Goal: Task Accomplishment & Management: Use online tool/utility

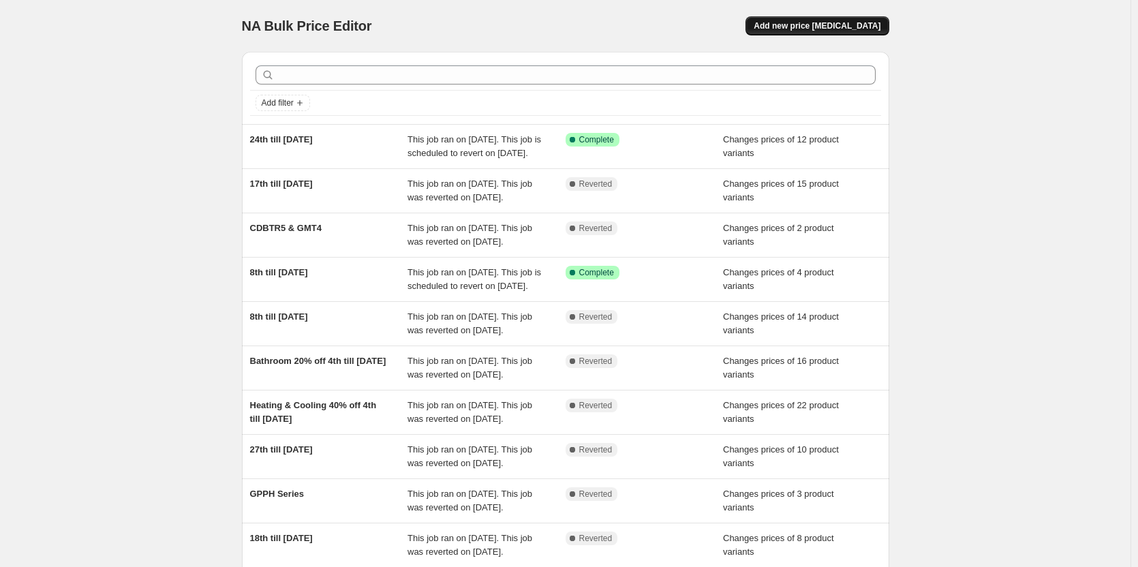
click at [820, 28] on span "Add new price [MEDICAL_DATA]" at bounding box center [817, 25] width 127 height 11
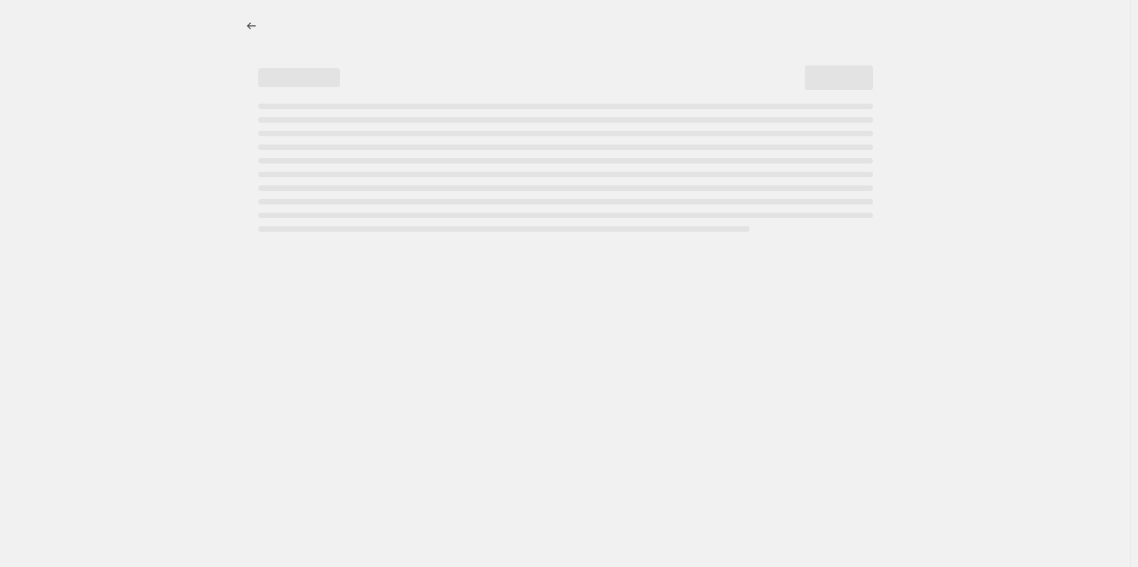
select select "percentage"
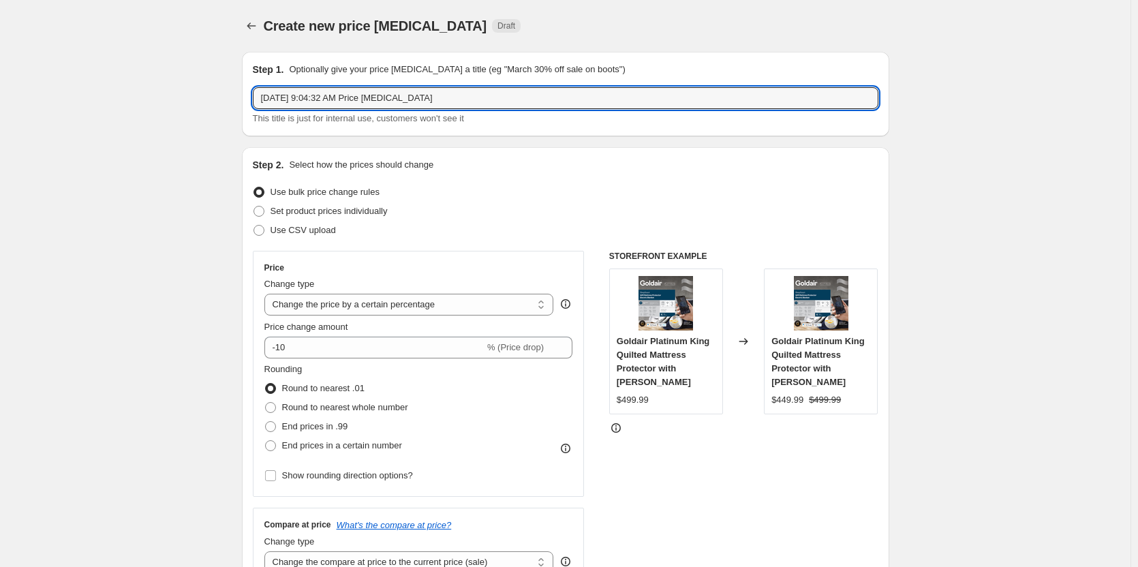
drag, startPoint x: 477, startPoint y: 103, endPoint x: 196, endPoint y: 95, distance: 281.0
drag, startPoint x: 472, startPoint y: 104, endPoint x: 120, endPoint y: 95, distance: 351.9
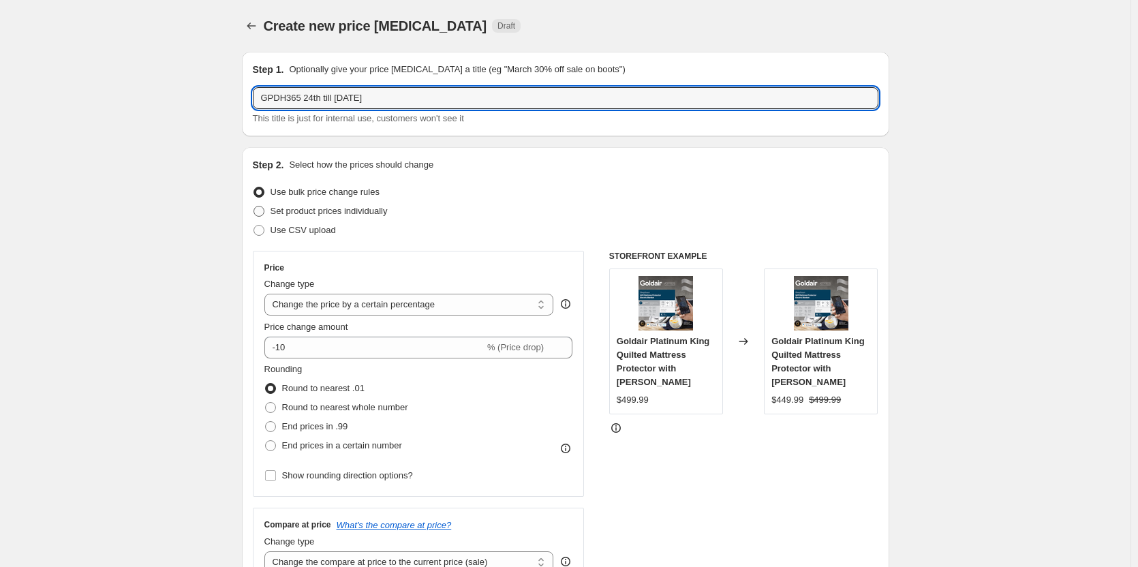
type input "GPDH365 24th till [DATE]"
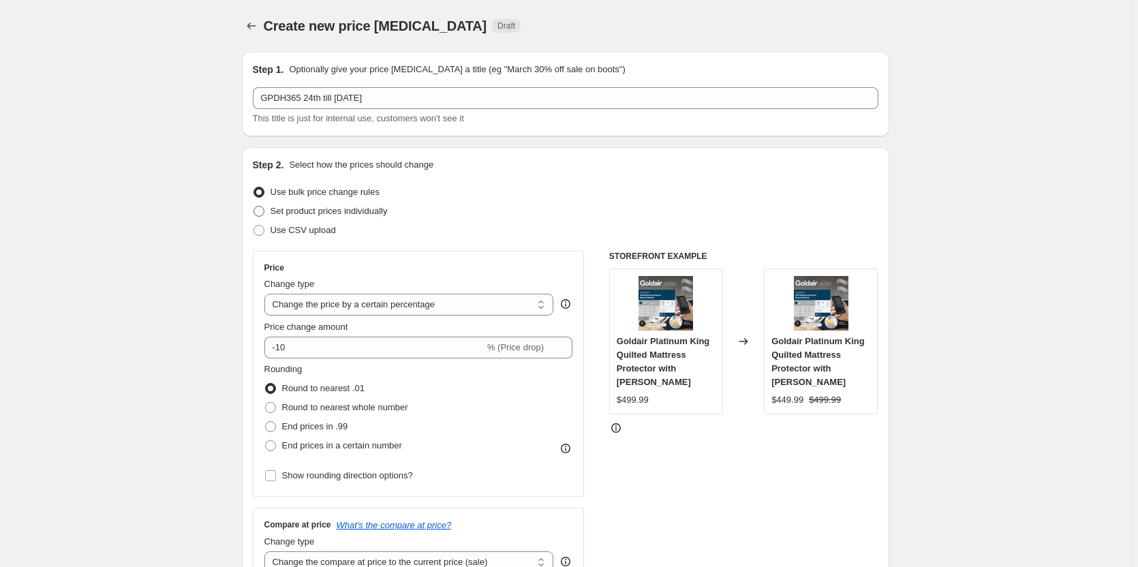
click at [261, 211] on span at bounding box center [259, 211] width 11 height 11
click at [254, 207] on input "Set product prices individually" at bounding box center [254, 206] width 1 height 1
radio input "true"
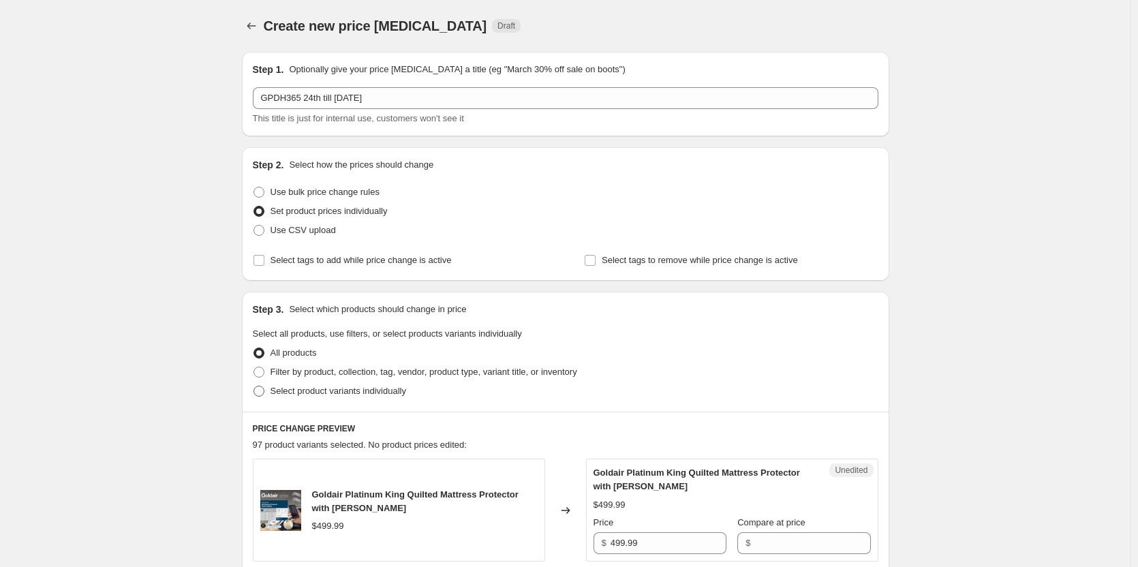
click at [259, 392] on span at bounding box center [259, 391] width 11 height 11
click at [254, 387] on input "Select product variants individually" at bounding box center [254, 386] width 1 height 1
radio input "true"
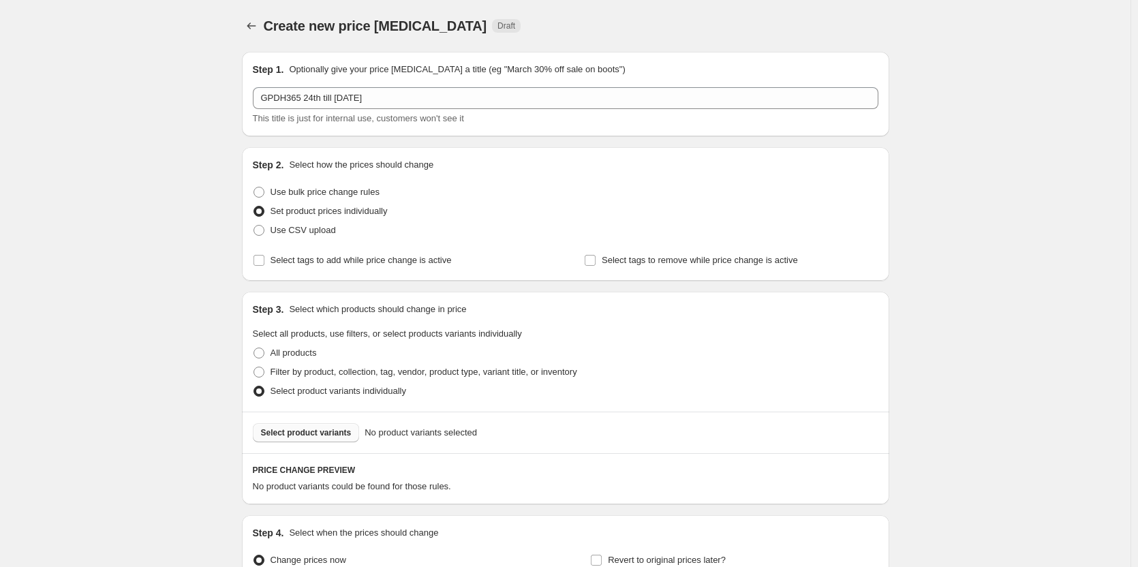
click at [331, 434] on span "Select product variants" at bounding box center [306, 432] width 91 height 11
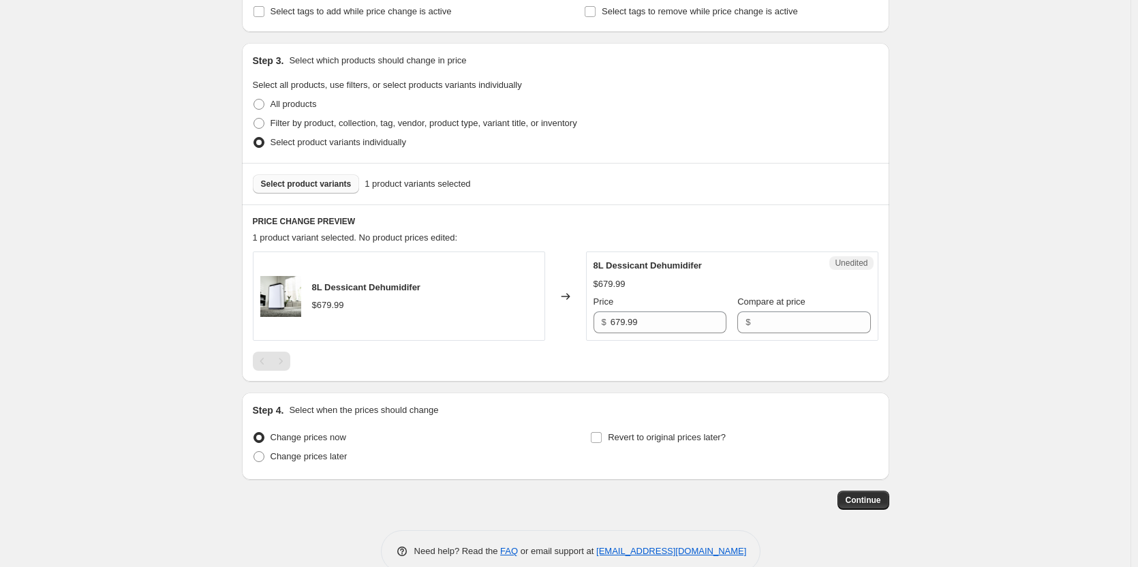
scroll to position [273, 0]
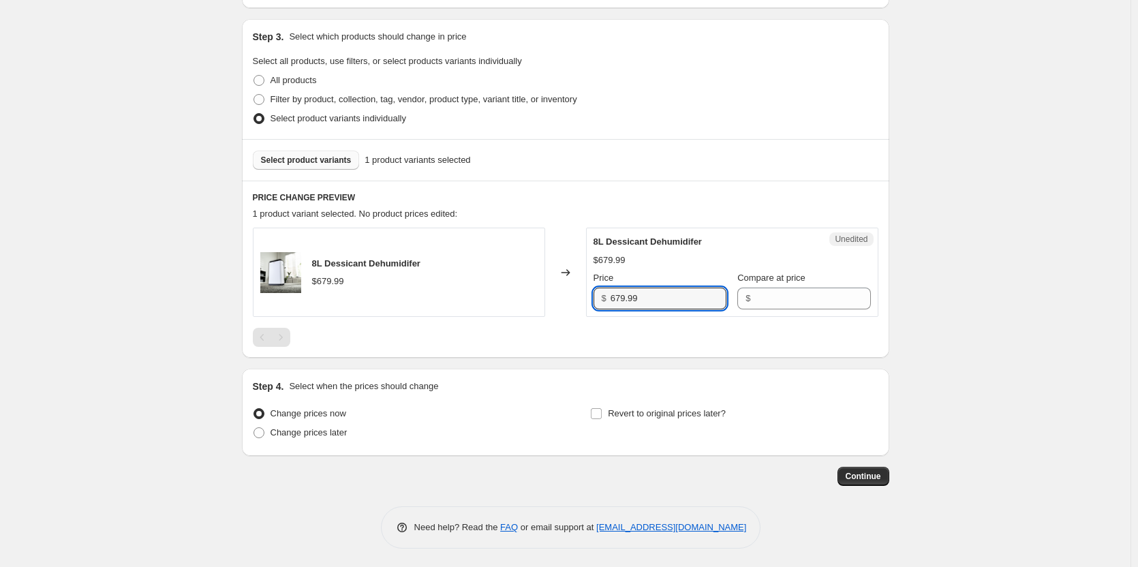
drag, startPoint x: 685, startPoint y: 303, endPoint x: 494, endPoint y: 306, distance: 190.9
click at [547, 299] on div "8L Dessicant Dehumidifer $679.99 Changed to Unedited 8L Dessicant Dehumidifer $…" at bounding box center [566, 272] width 626 height 89
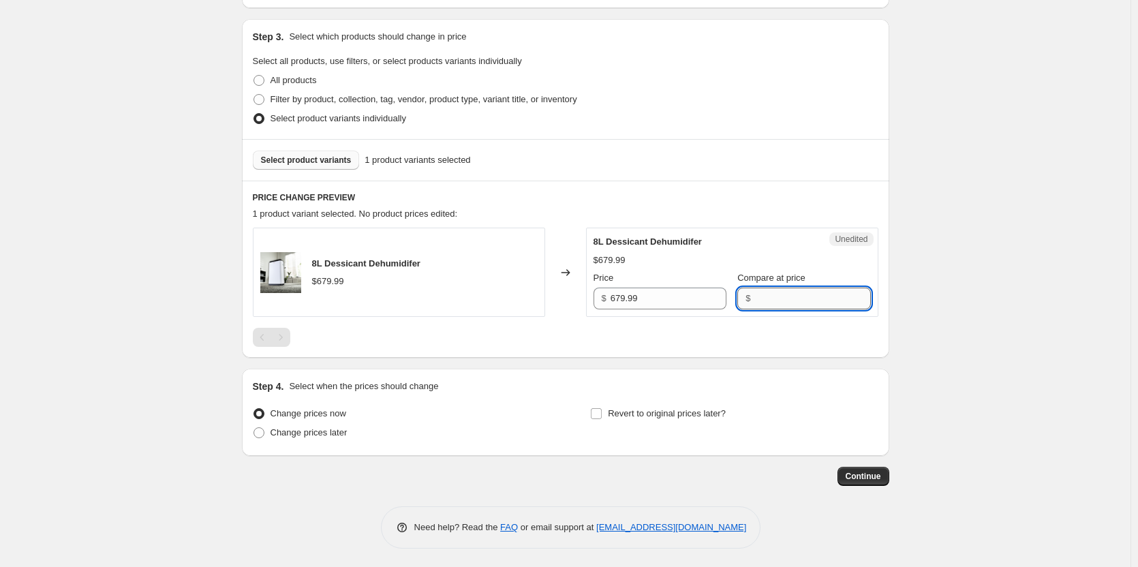
click at [804, 295] on input "Compare at price" at bounding box center [813, 299] width 116 height 22
paste input "679.99"
type input "679.99"
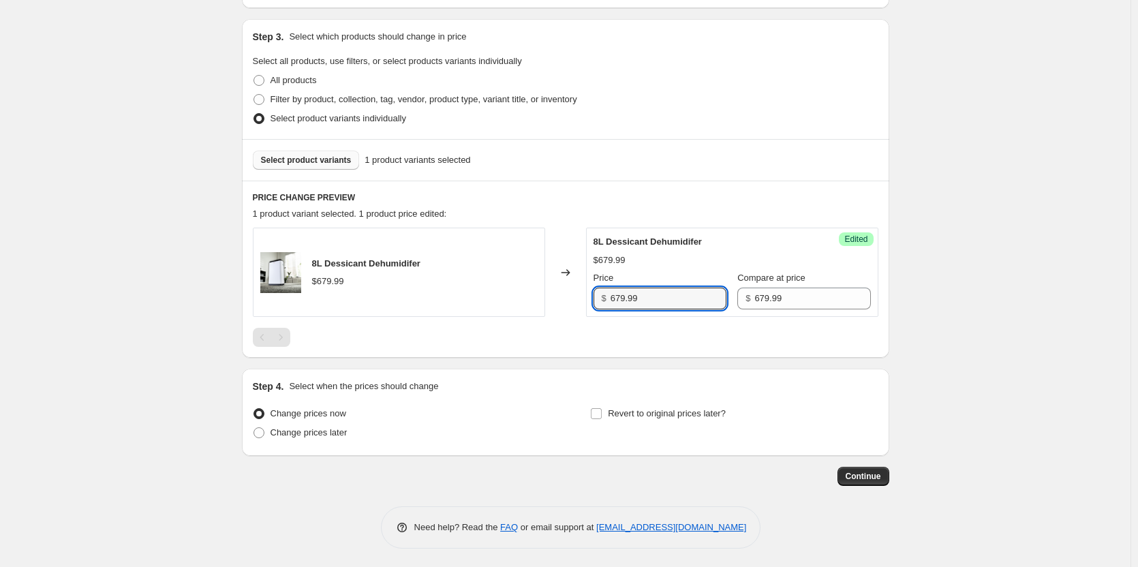
drag, startPoint x: 704, startPoint y: 295, endPoint x: 537, endPoint y: 290, distance: 167.1
click at [537, 290] on div "8L Dessicant Dehumidifer $679.99 Changed to Success Edited 8L Dessicant Dehumid…" at bounding box center [566, 272] width 626 height 89
type input "399.00"
click at [602, 411] on input "Revert to original prices later?" at bounding box center [596, 413] width 11 height 11
checkbox input "true"
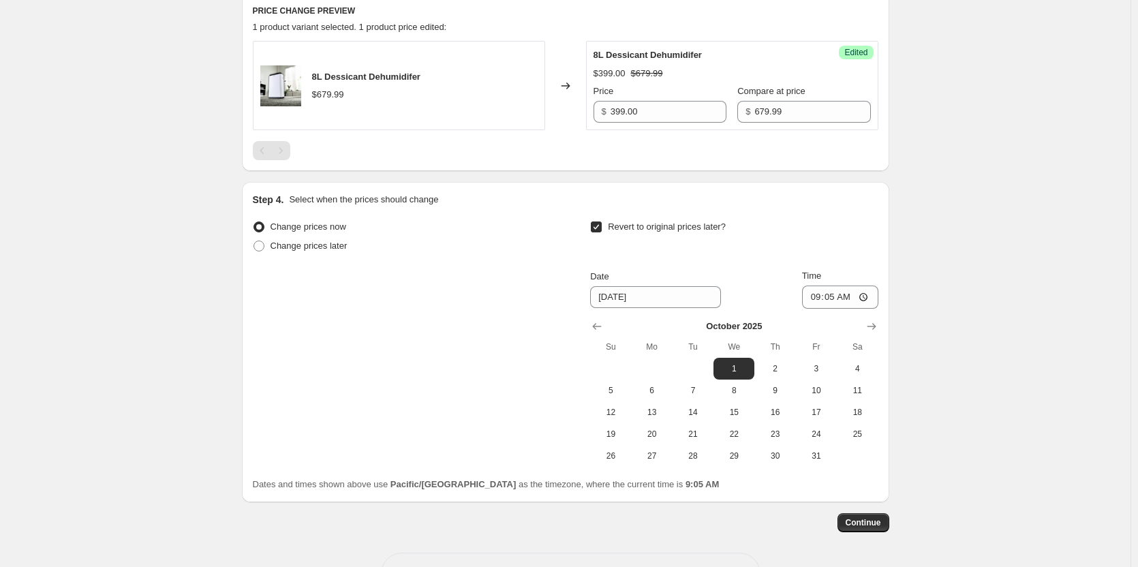
scroll to position [508, 0]
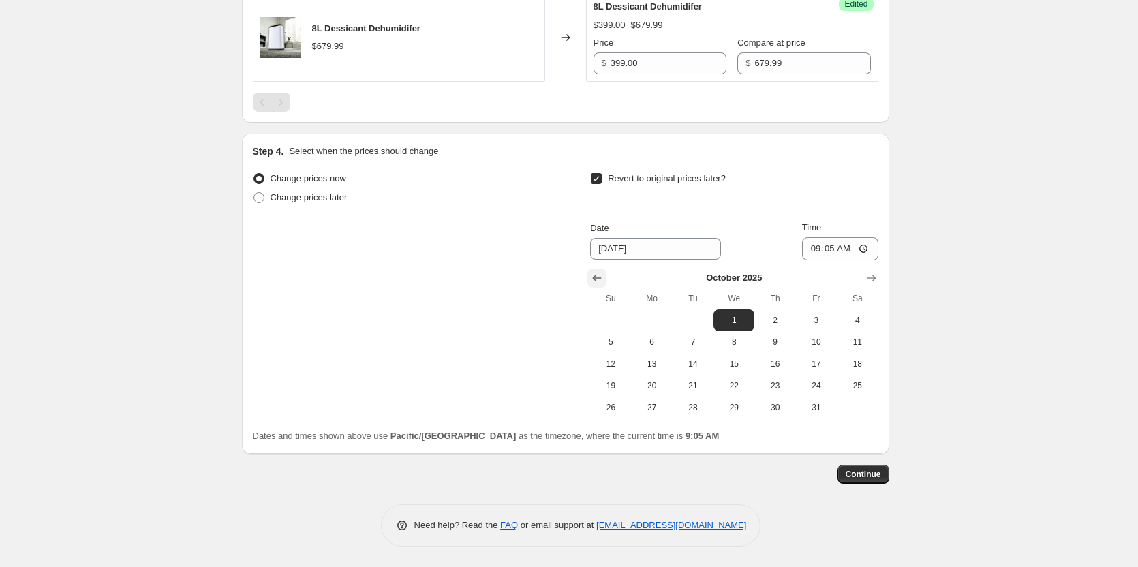
click at [597, 271] on icon "Show previous month, September 2025" at bounding box center [597, 278] width 14 height 14
click at [696, 406] on span "30" at bounding box center [693, 407] width 30 height 11
type input "[DATE]"
click at [866, 252] on input "09:05" at bounding box center [840, 248] width 76 height 23
click at [1042, 319] on div "Create new price [MEDICAL_DATA]. This page is ready Create new price [MEDICAL_D…" at bounding box center [565, 29] width 1131 height 1075
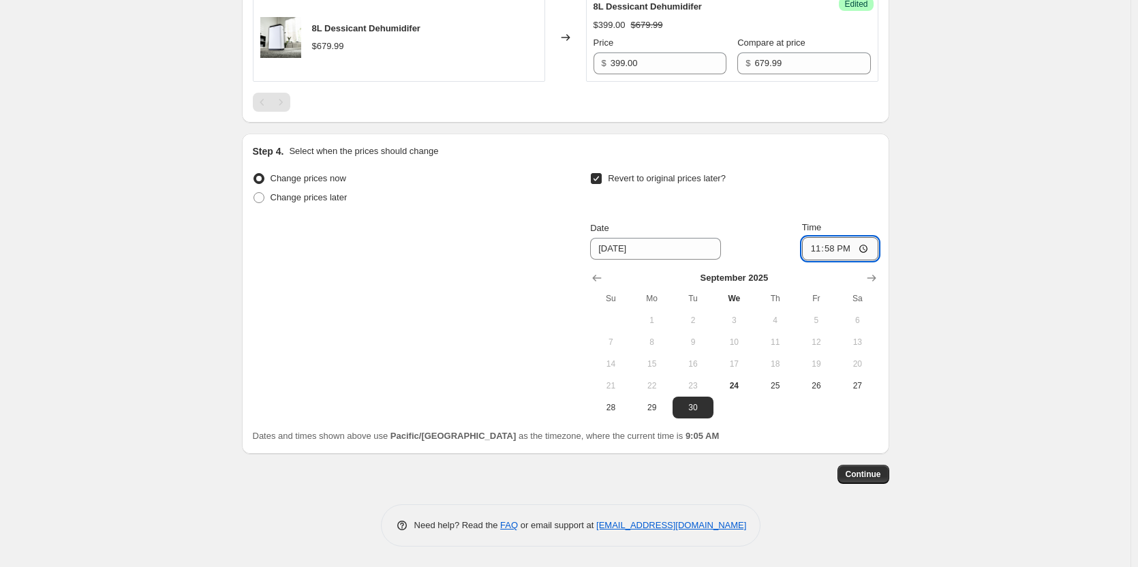
click at [865, 248] on input "23:58" at bounding box center [840, 248] width 76 height 23
type input "23:59"
click at [1019, 308] on div "Create new price [MEDICAL_DATA]. This page is ready Create new price [MEDICAL_D…" at bounding box center [565, 29] width 1131 height 1075
click at [869, 477] on span "Continue" at bounding box center [863, 474] width 35 height 11
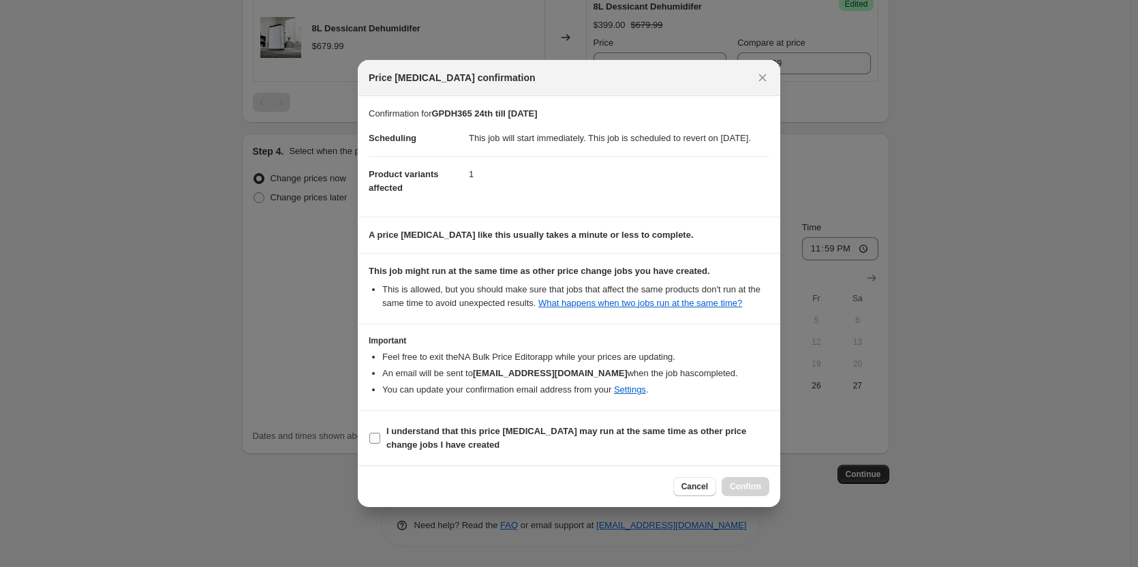
click at [374, 444] on input "I understand that this price [MEDICAL_DATA] may run at the same time as other p…" at bounding box center [374, 438] width 11 height 11
checkbox input "true"
click at [741, 492] on span "Confirm" at bounding box center [745, 486] width 31 height 11
